Goal: Navigation & Orientation: Understand site structure

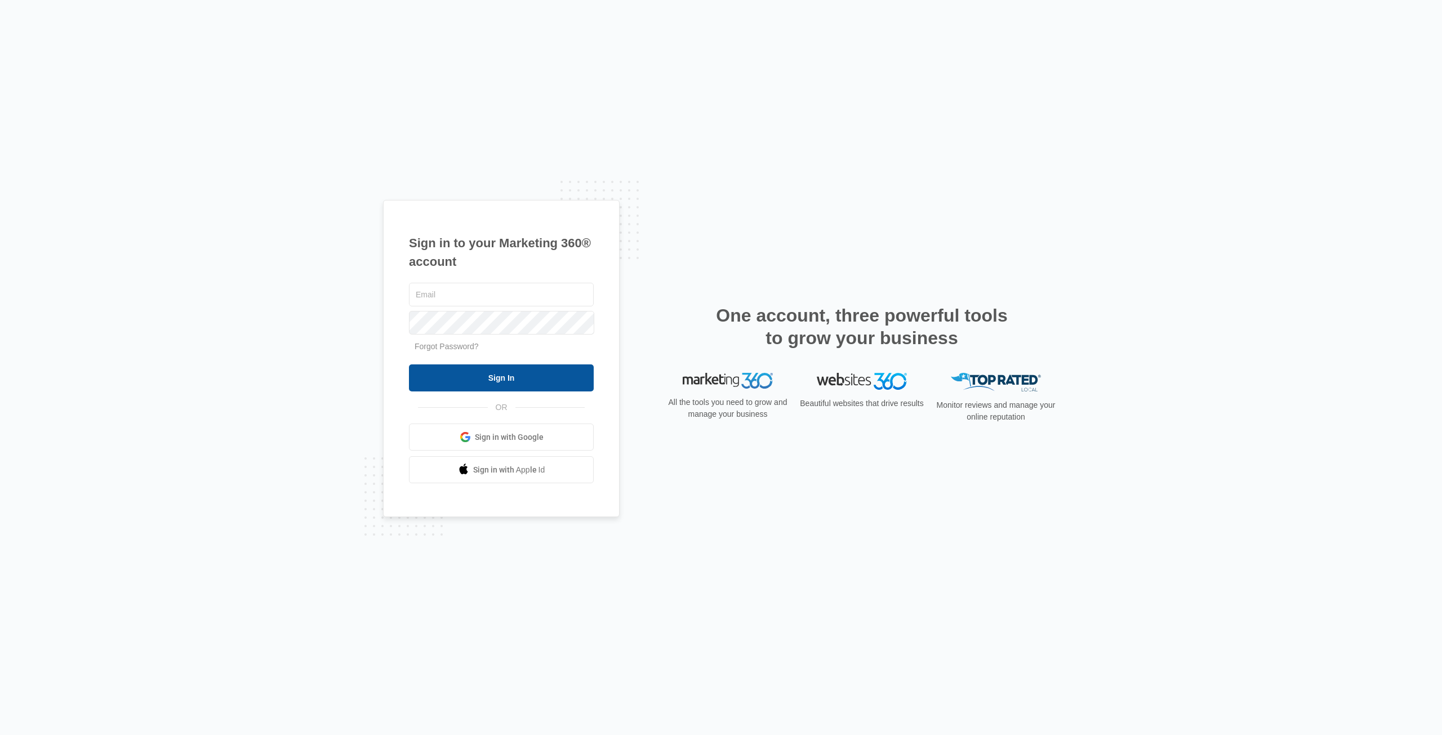
type input "[EMAIL_ADDRESS][DOMAIN_NAME]"
click at [445, 370] on input "Sign In" at bounding box center [501, 377] width 185 height 27
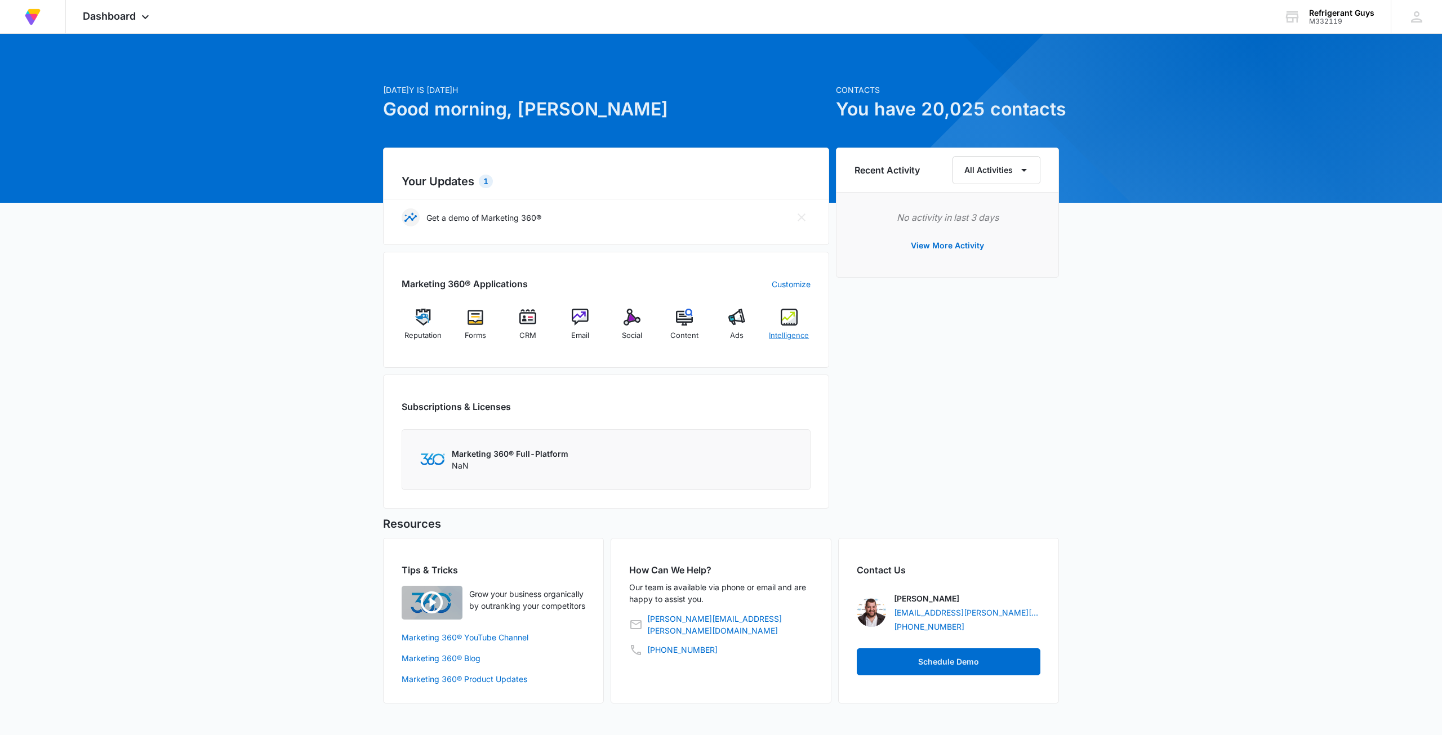
click at [784, 316] on img at bounding box center [789, 317] width 17 height 17
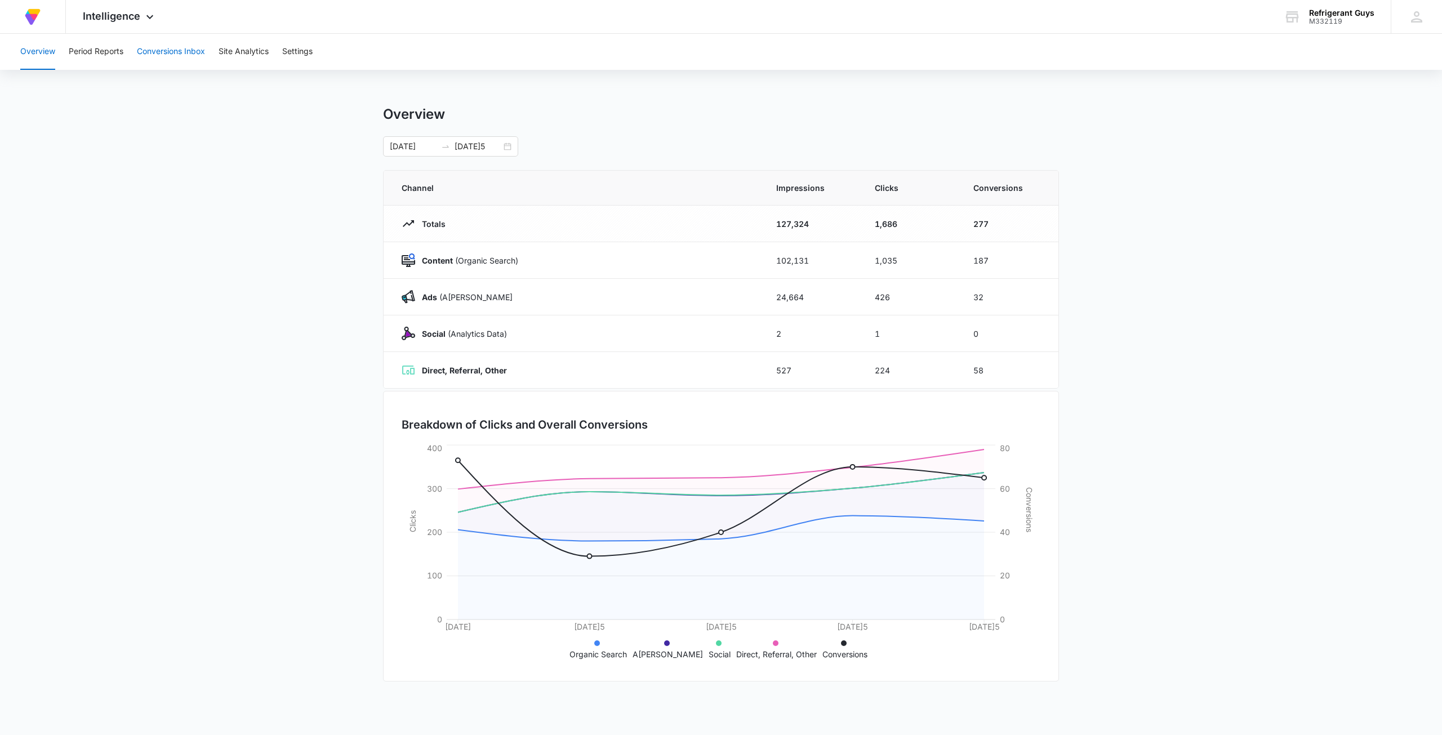
click at [180, 57] on button "Conversions Inbox" at bounding box center [171, 52] width 68 height 36
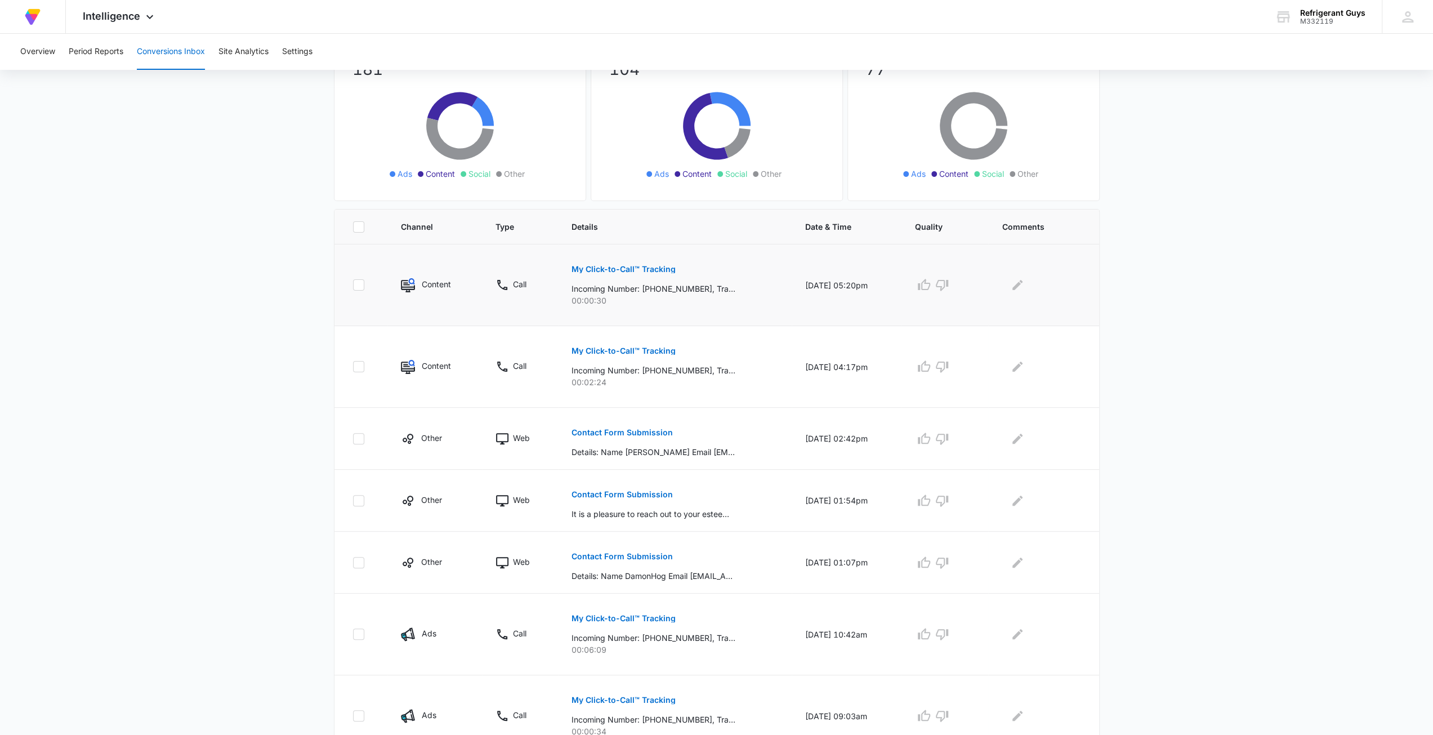
scroll to position [113, 0]
click at [724, 422] on div "Contact Form Submission Details: Name [PERSON_NAME] Email [EMAIL_ADDRESS][DOMAI…" at bounding box center [675, 436] width 207 height 39
click at [627, 427] on p "Contact Form Submission" at bounding box center [622, 430] width 101 height 8
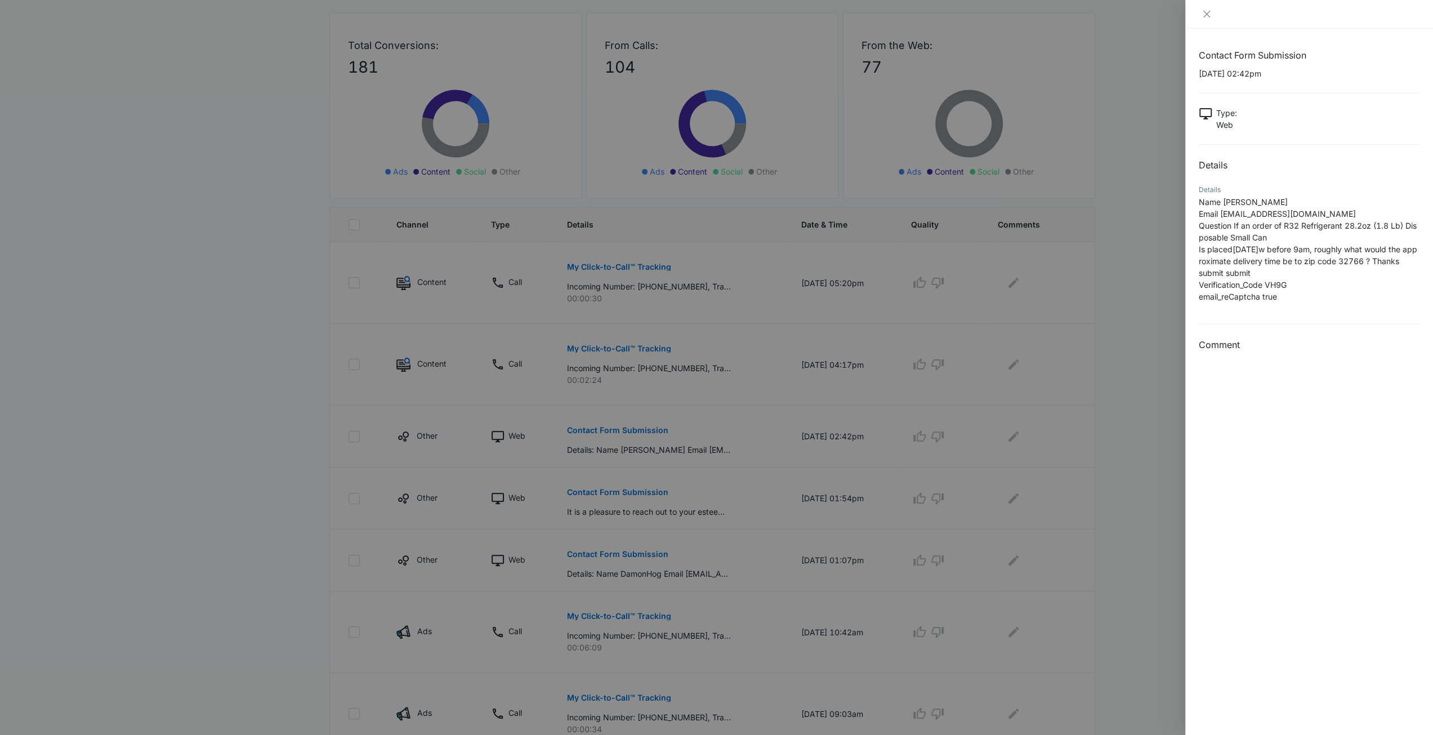
click at [667, 423] on div at bounding box center [716, 367] width 1433 height 735
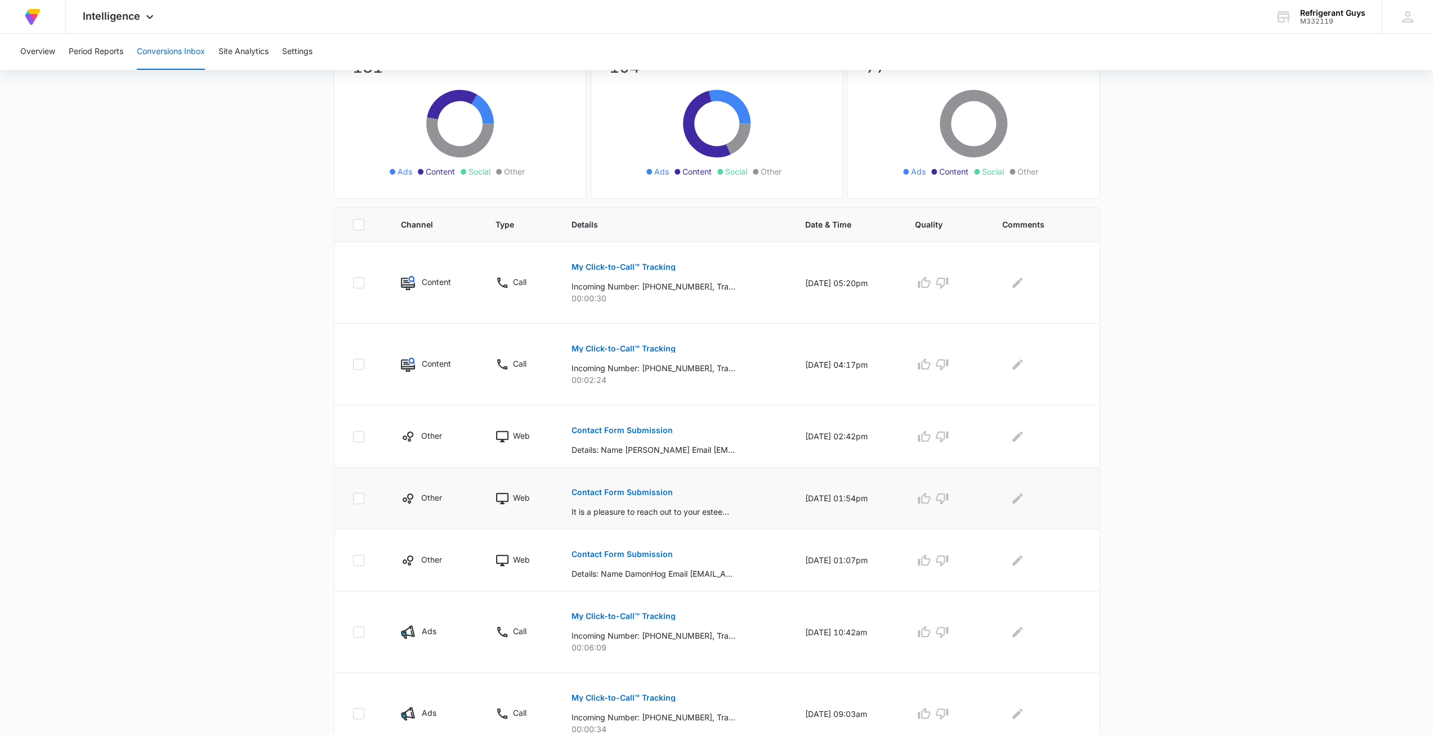
click at [655, 485] on button "Contact Form Submission" at bounding box center [622, 492] width 101 height 27
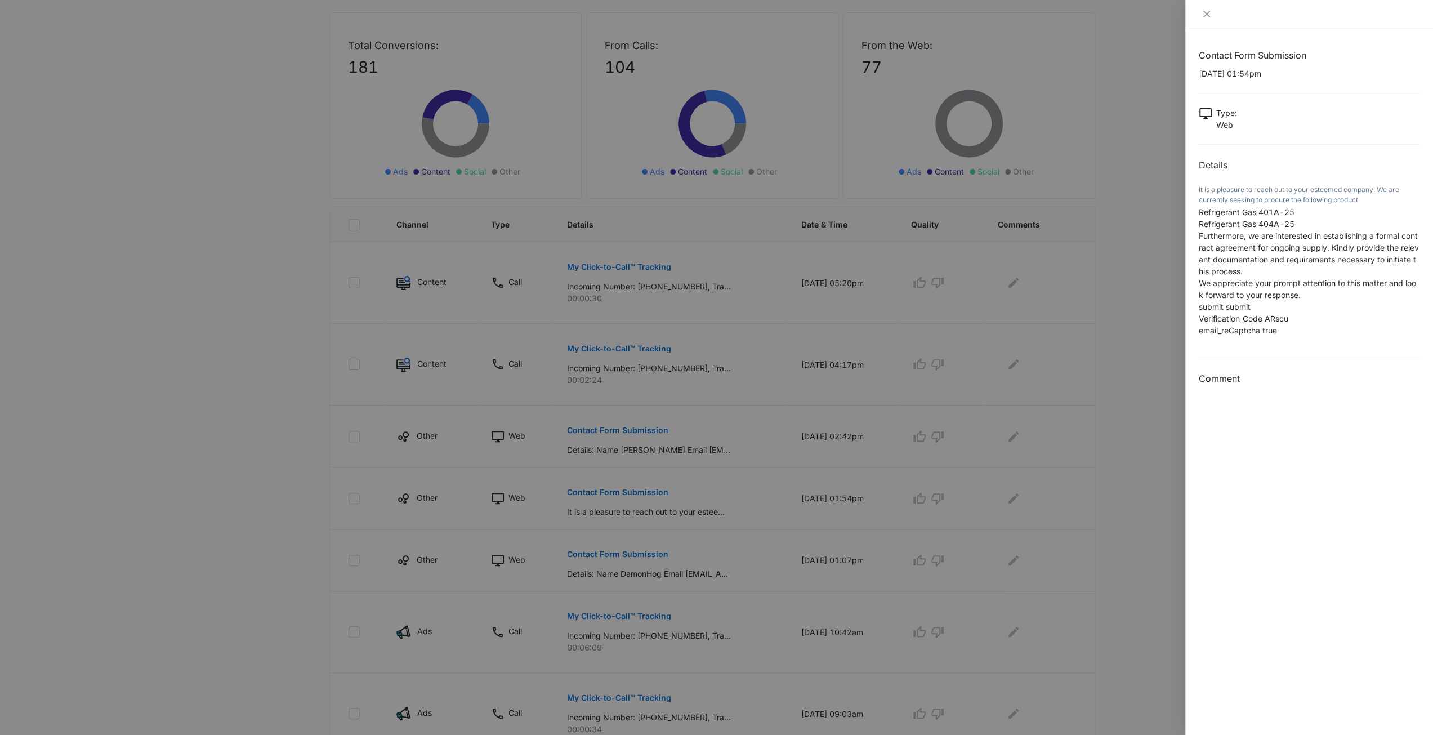
click at [704, 388] on div at bounding box center [716, 367] width 1433 height 735
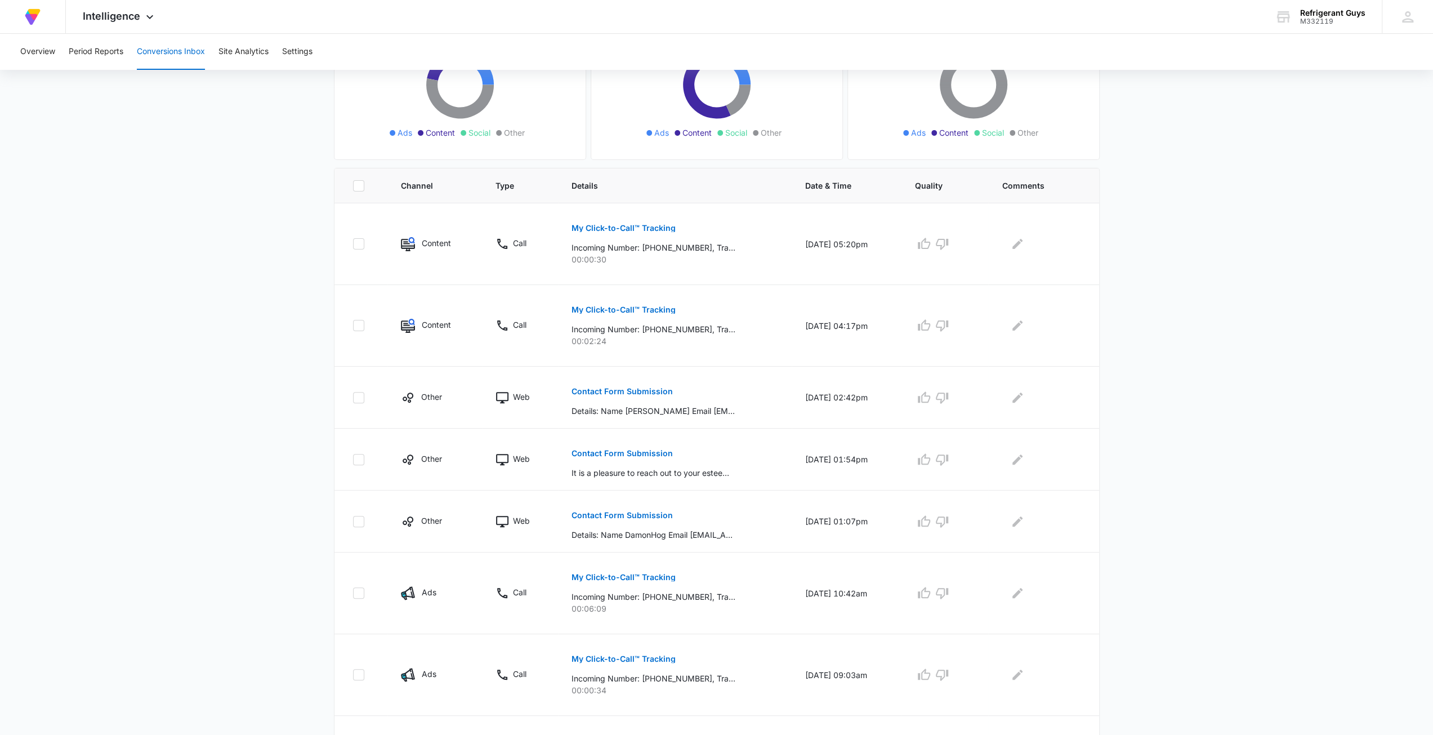
scroll to position [169, 0]
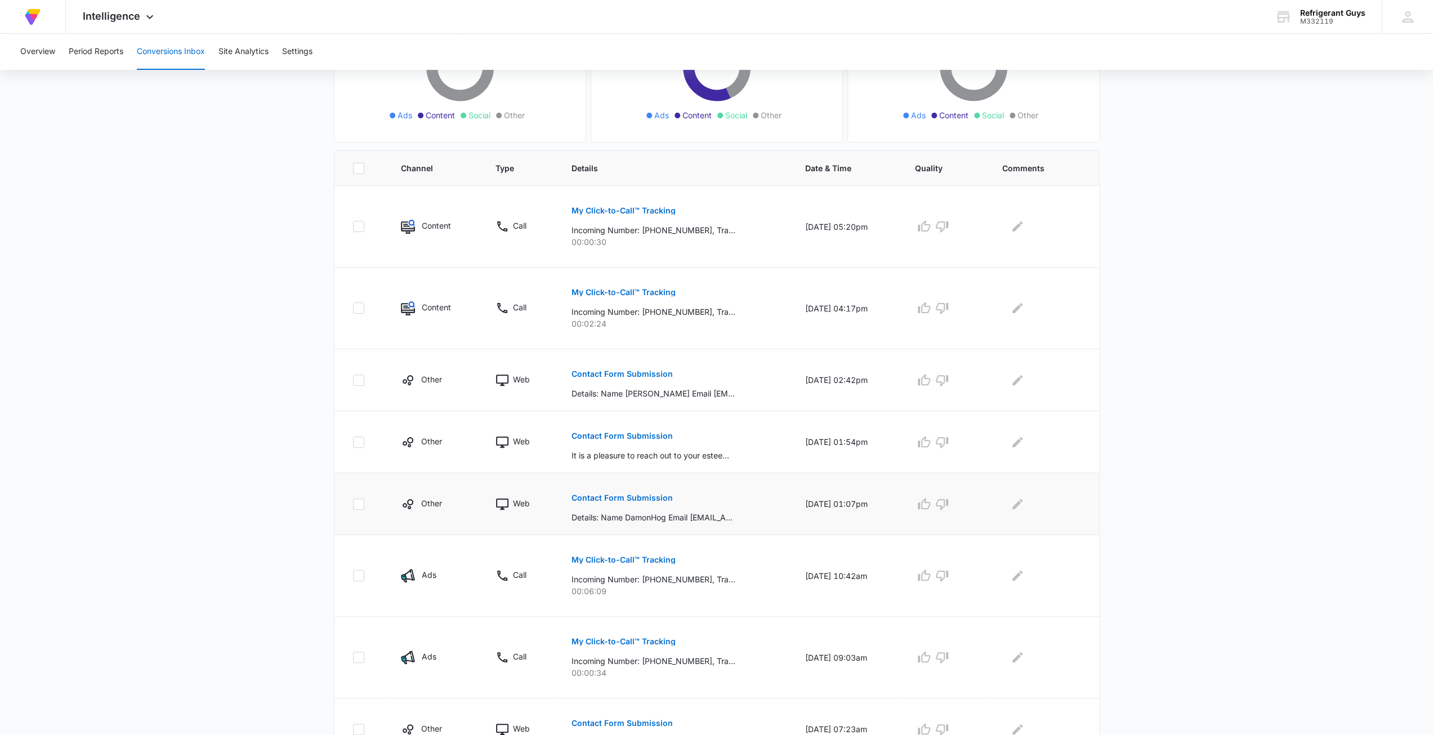
click at [645, 479] on td "Contact Form Submission Details: Name DamonHog Email [EMAIL_ADDRESS][DOMAIN_NAM…" at bounding box center [675, 504] width 234 height 62
click at [641, 494] on p "Contact Form Submission" at bounding box center [622, 498] width 101 height 8
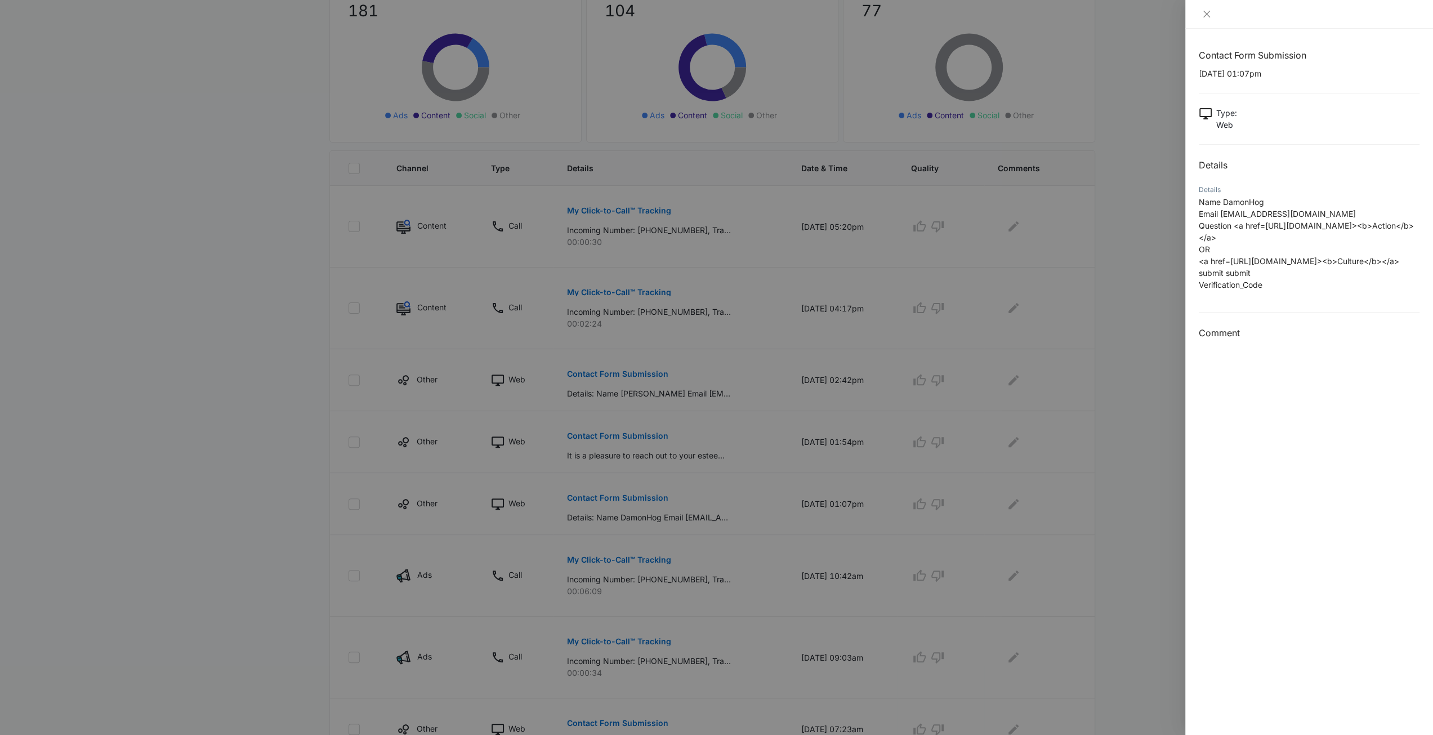
click at [661, 464] on div at bounding box center [716, 367] width 1433 height 735
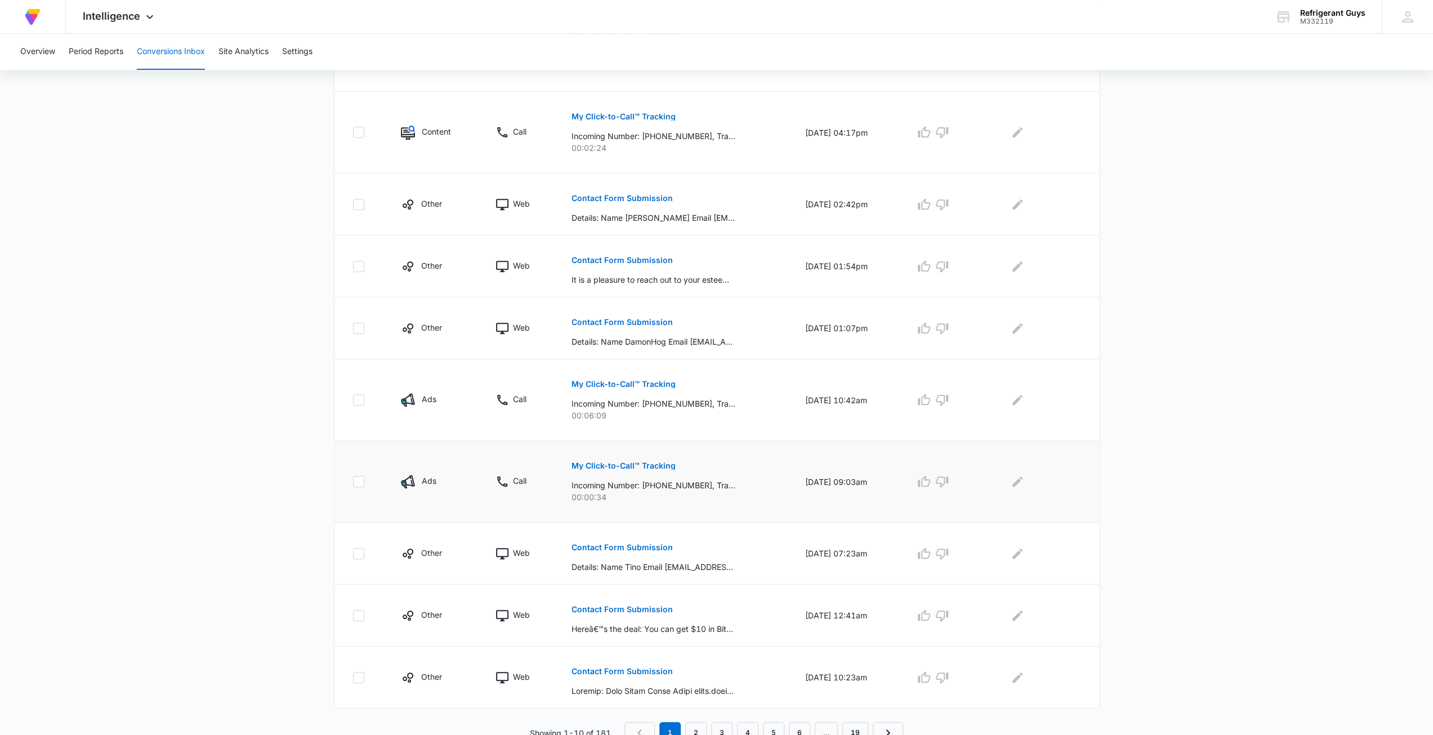
scroll to position [350, 0]
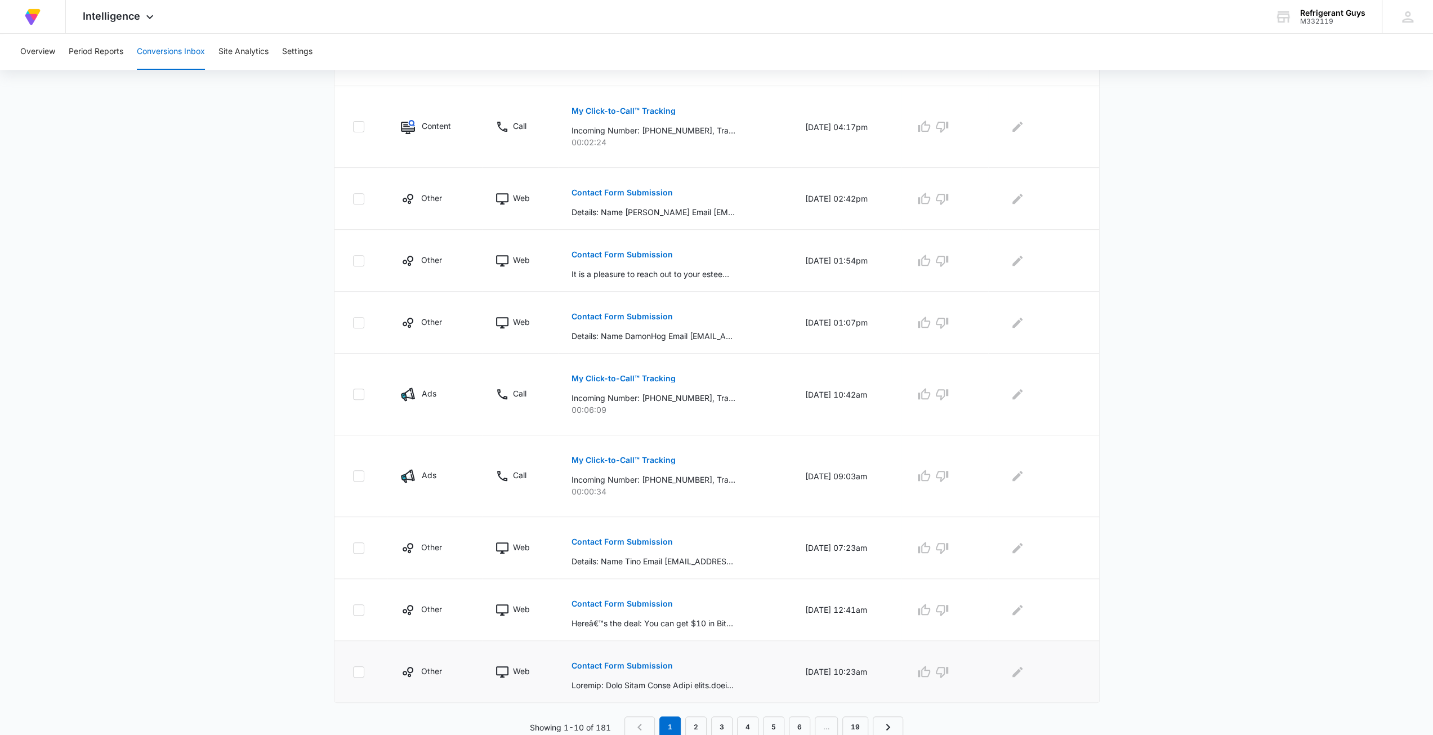
click at [627, 664] on p "Contact Form Submission" at bounding box center [622, 666] width 101 height 8
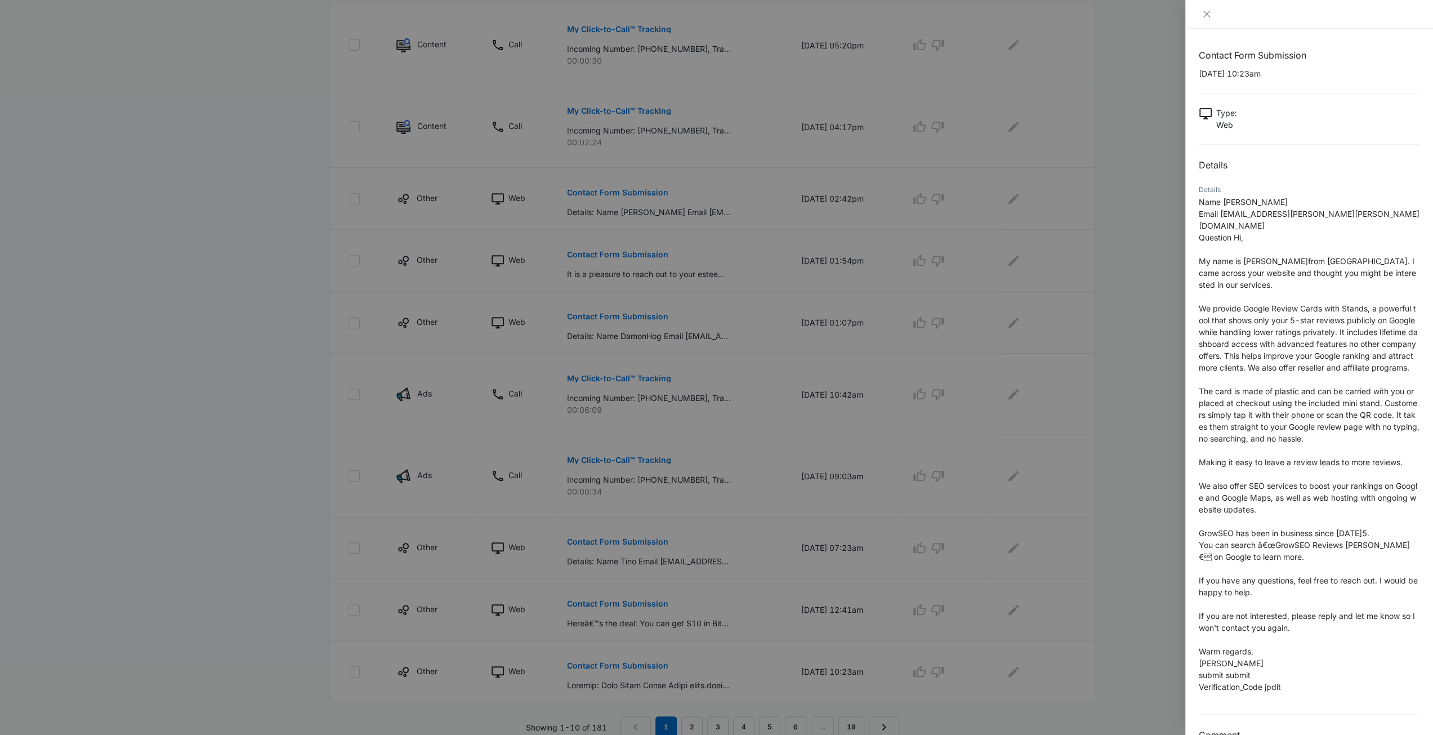
click at [741, 493] on div at bounding box center [716, 367] width 1433 height 735
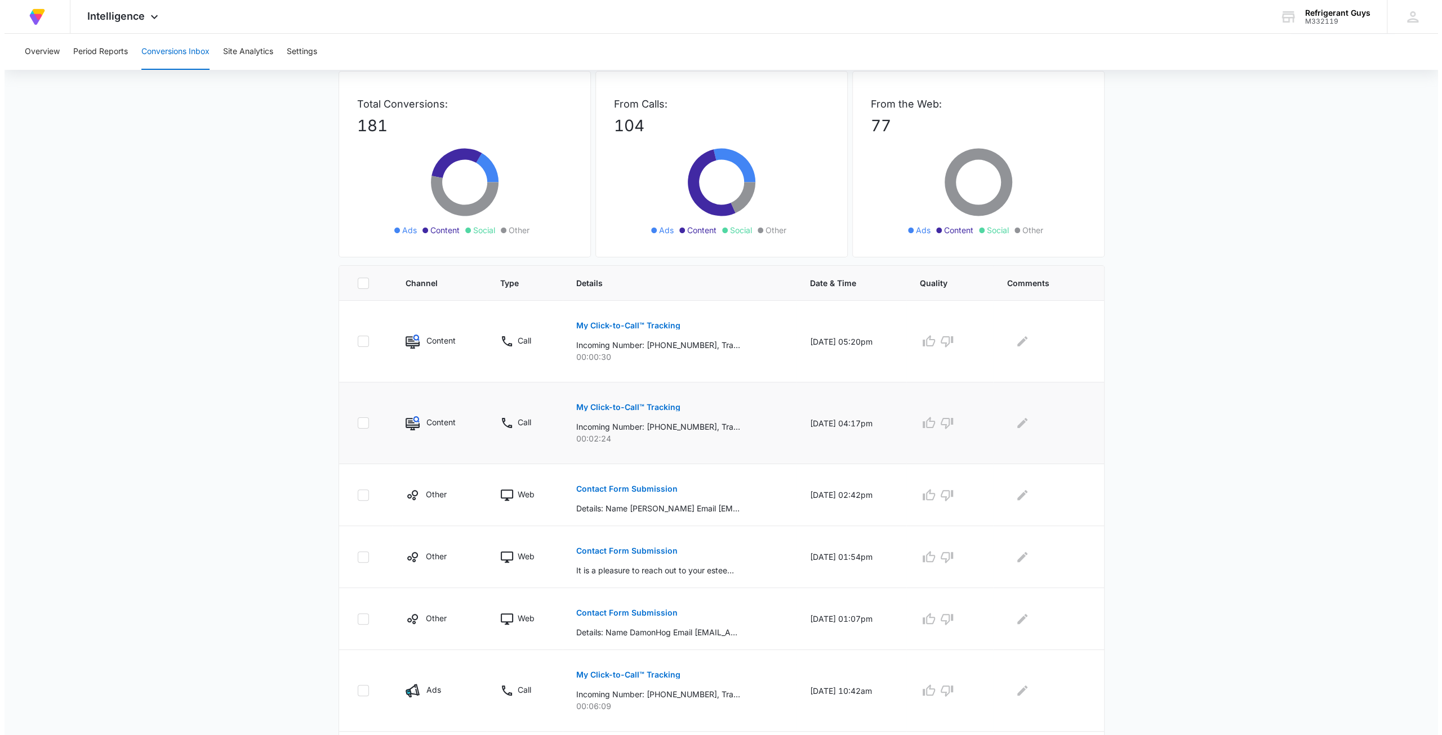
scroll to position [0, 0]
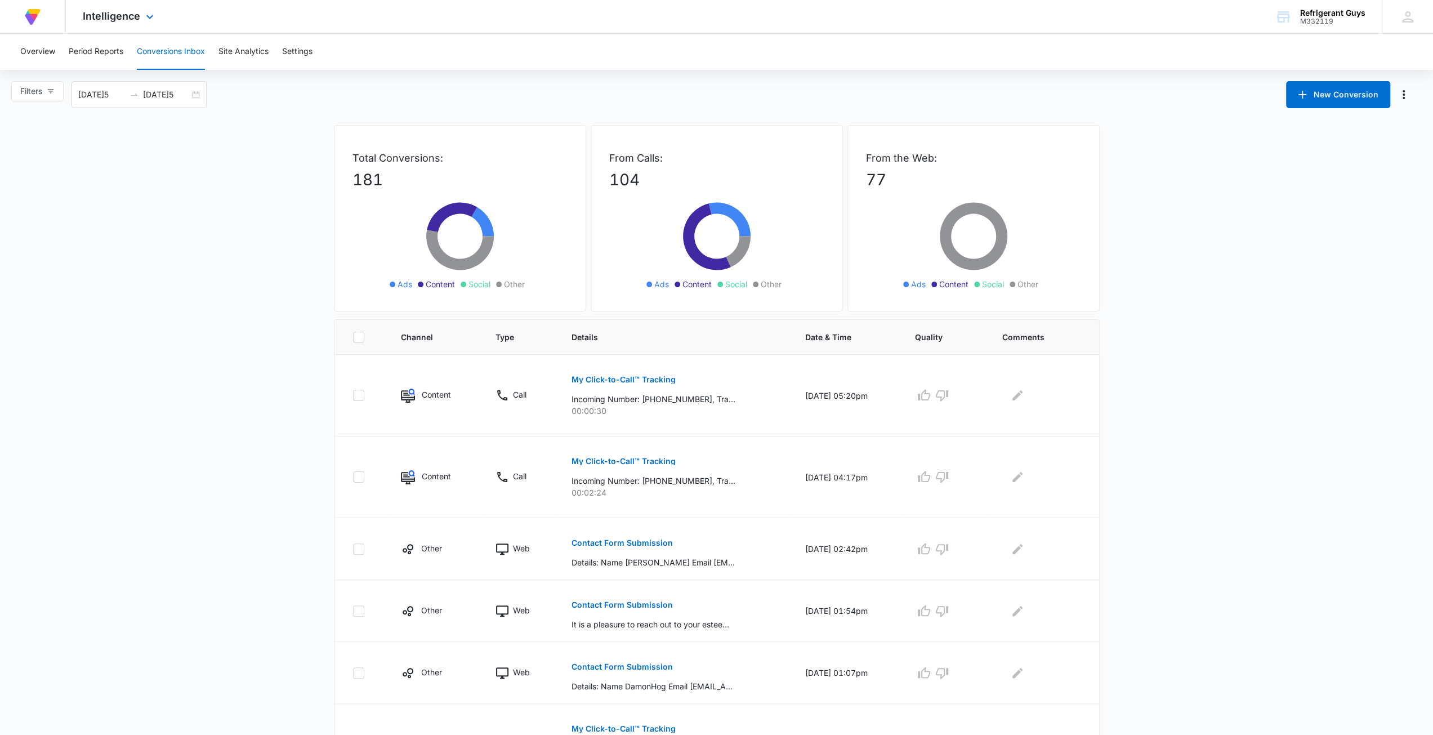
click at [33, 12] on img at bounding box center [33, 17] width 20 height 20
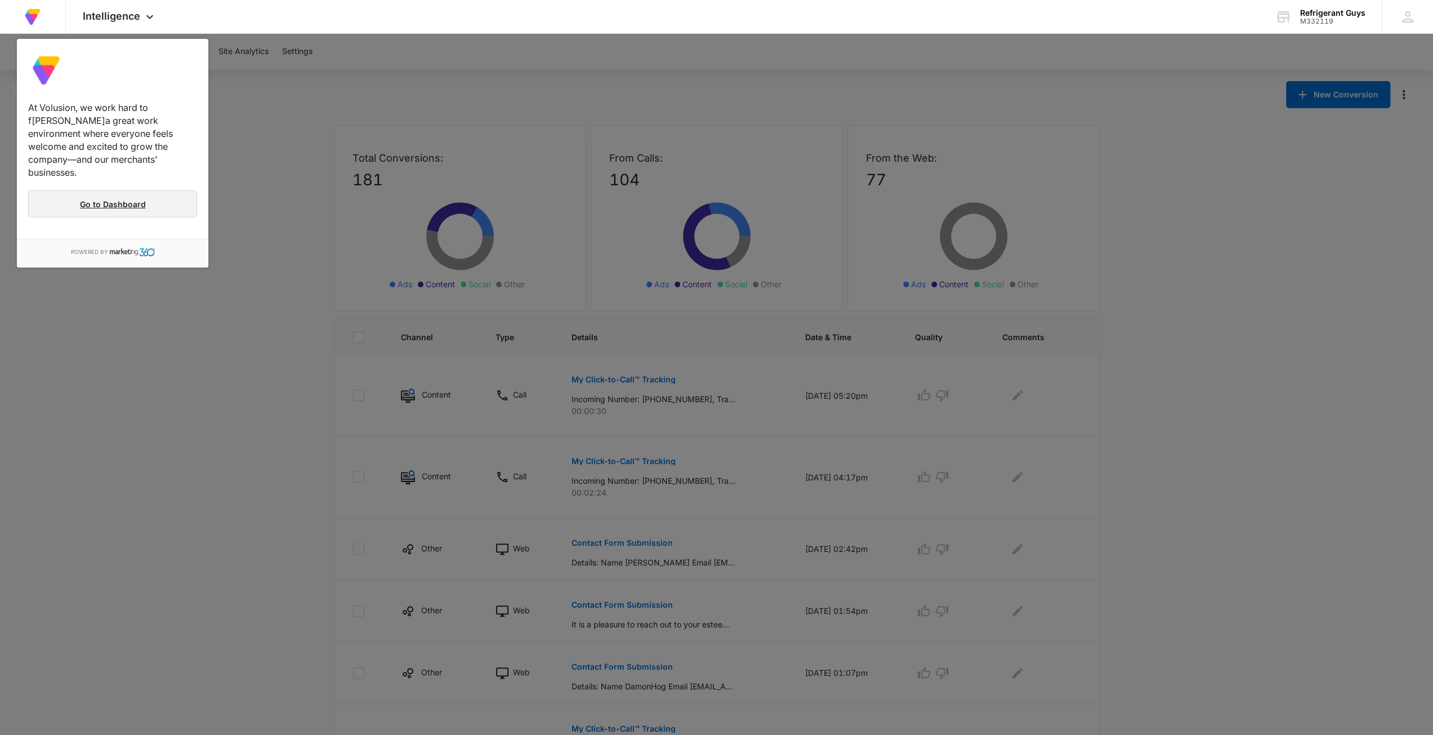
click at [90, 190] on link "Go to Dashboard" at bounding box center [112, 203] width 169 height 27
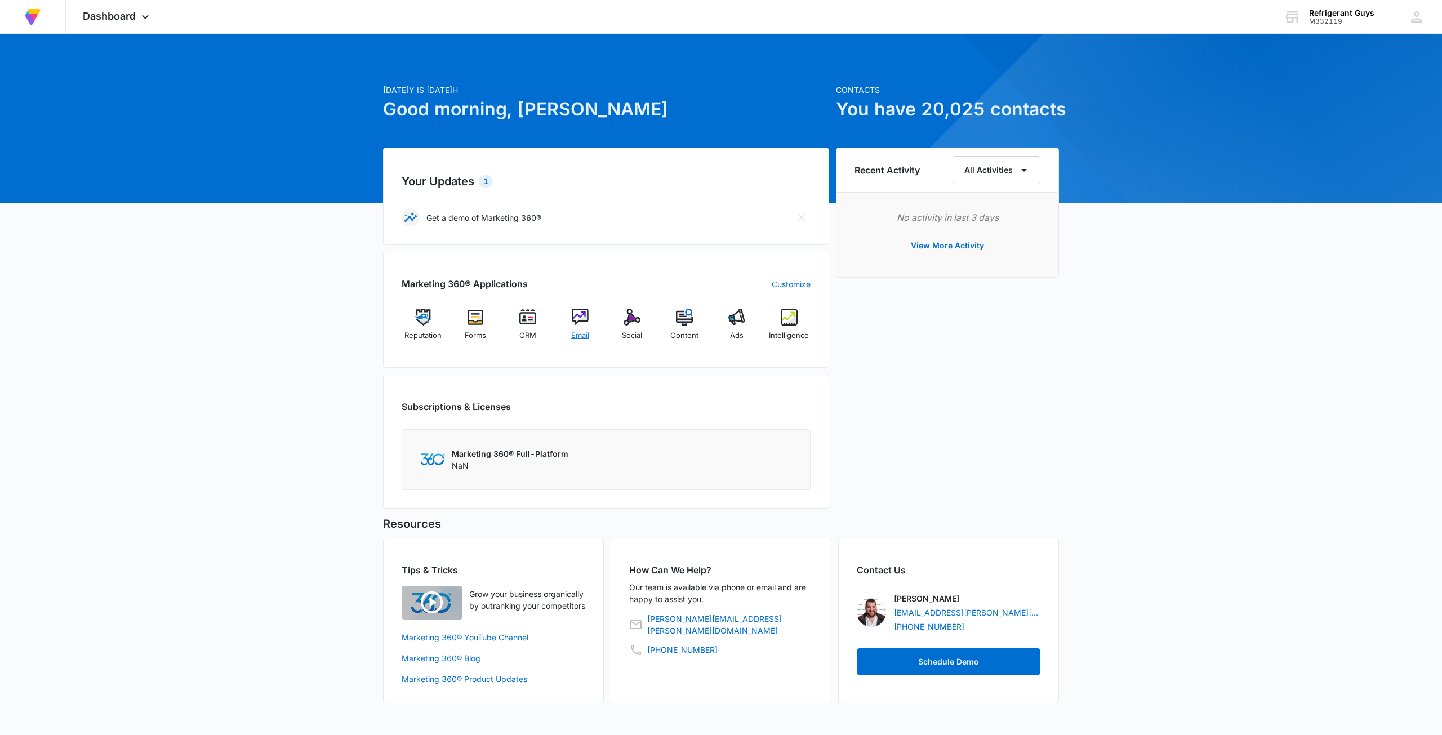
click at [578, 323] on img at bounding box center [580, 317] width 17 height 17
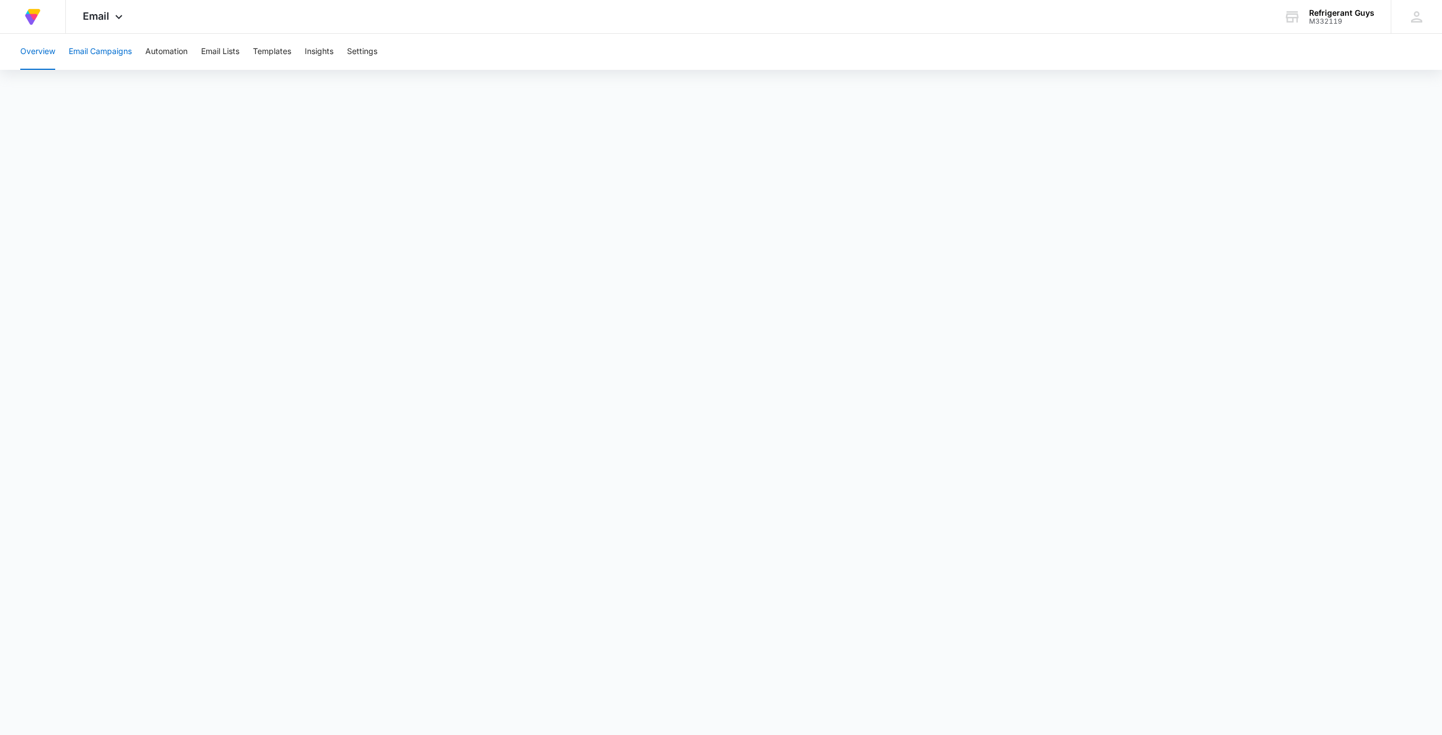
click at [93, 56] on button "Email Campaigns" at bounding box center [100, 52] width 63 height 36
click at [173, 48] on button "Automation" at bounding box center [166, 52] width 42 height 36
click at [226, 48] on button "Email Lists" at bounding box center [220, 52] width 38 height 36
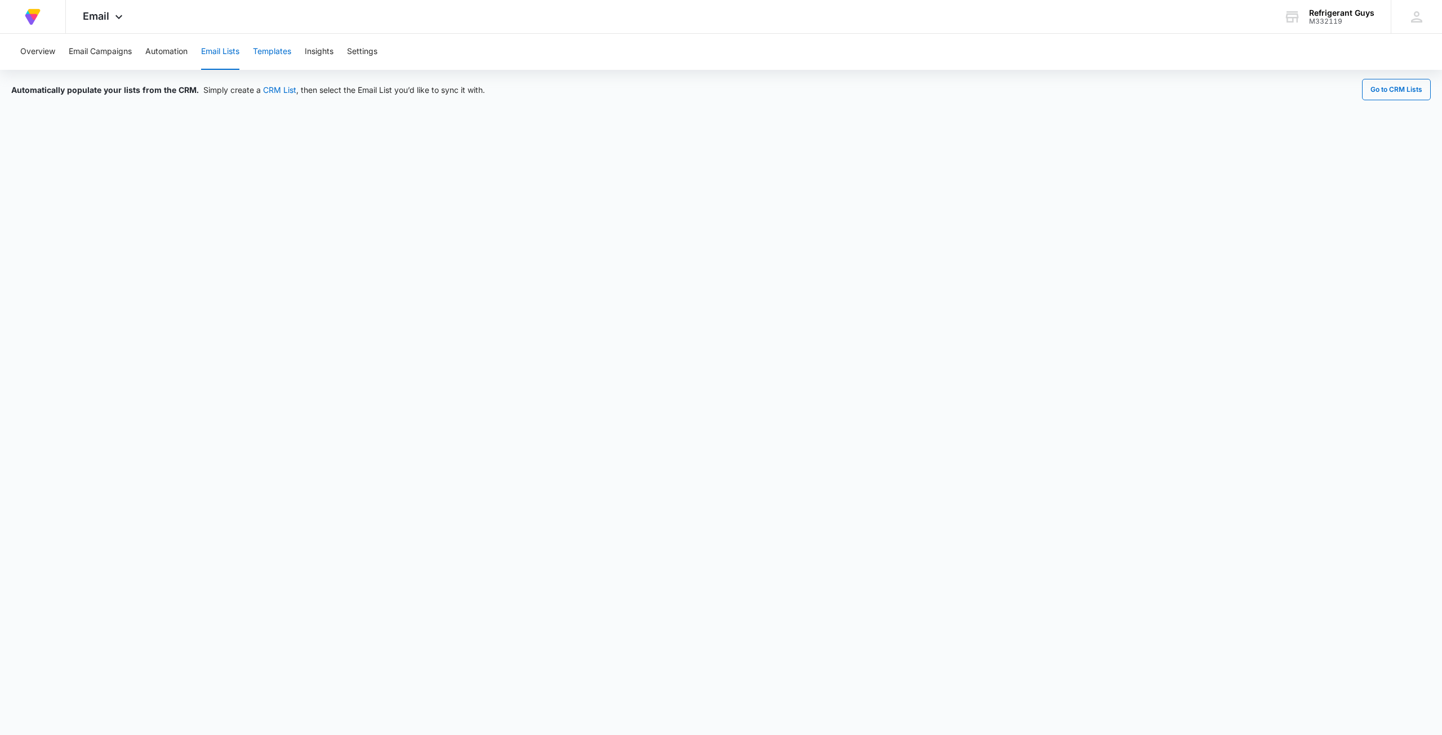
click at [269, 60] on button "Templates" at bounding box center [272, 52] width 38 height 36
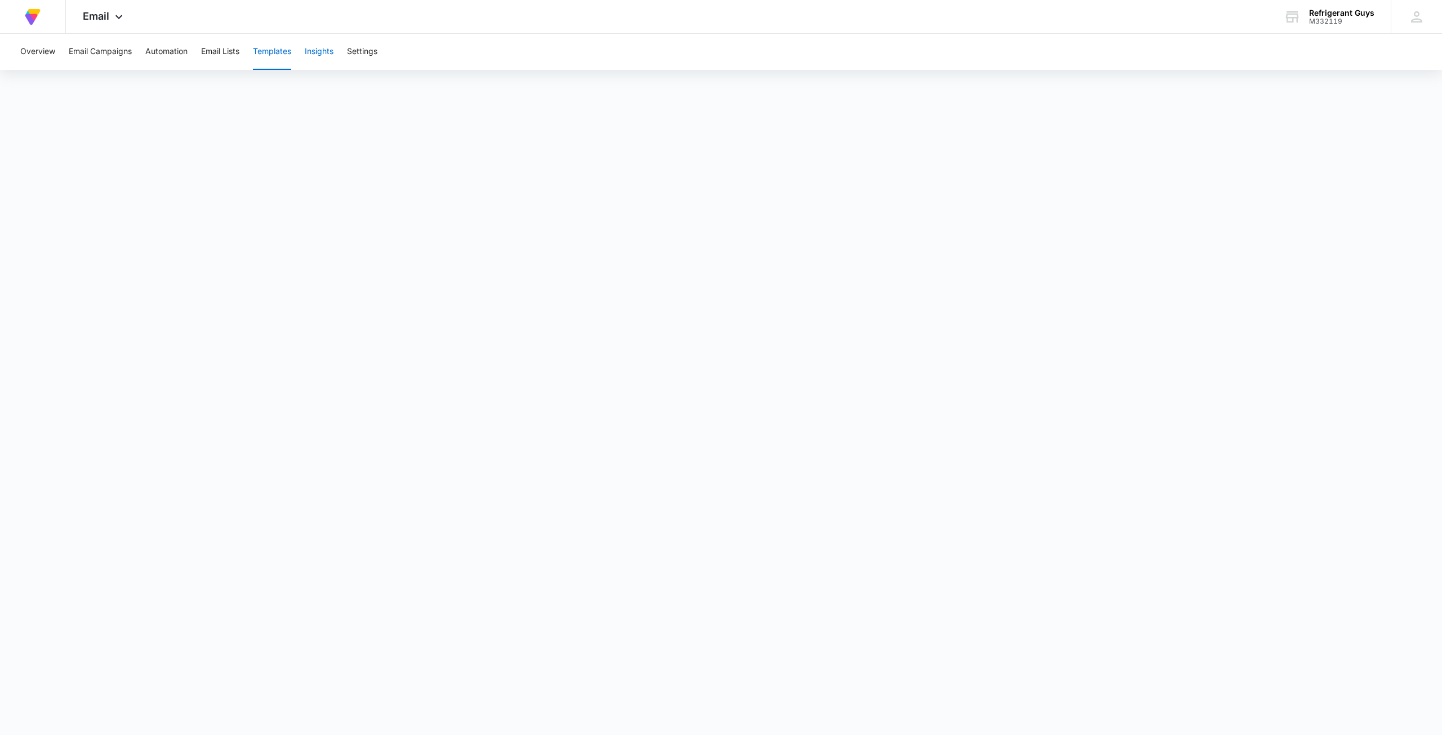
click at [314, 59] on button "Insights" at bounding box center [319, 52] width 29 height 36
click at [315, 49] on button "Insights" at bounding box center [319, 52] width 29 height 36
click at [300, 50] on div "Overview Email Campaigns Automation Email Lists Templates Insights Settings" at bounding box center [721, 52] width 1415 height 36
click at [288, 48] on button "Templates" at bounding box center [272, 52] width 38 height 36
click at [321, 50] on button "Insights" at bounding box center [319, 52] width 29 height 36
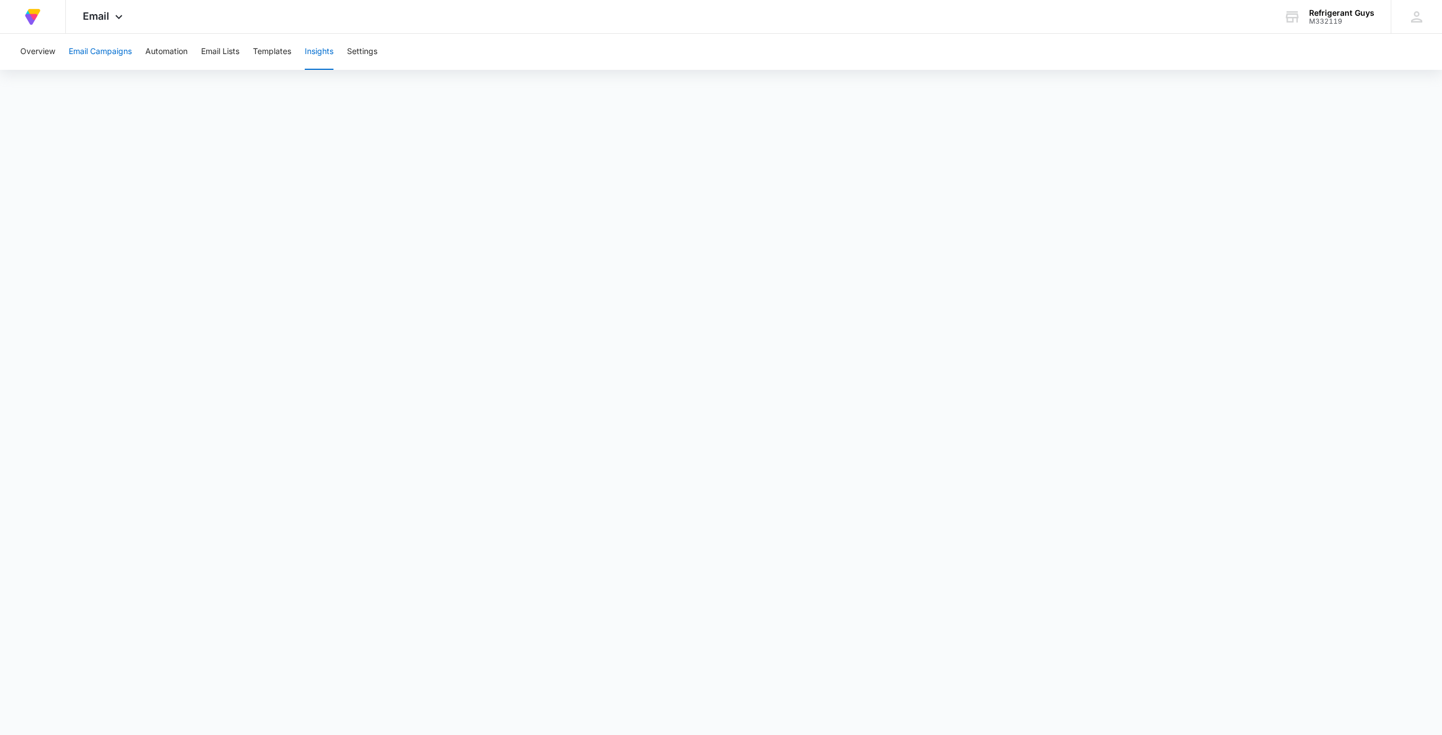
click at [112, 58] on button "Email Campaigns" at bounding box center [100, 52] width 63 height 36
click at [158, 57] on button "Automation" at bounding box center [166, 52] width 42 height 36
click at [52, 46] on button "Overview" at bounding box center [37, 52] width 35 height 36
click at [333, 49] on button "Insights" at bounding box center [319, 52] width 29 height 36
